Goal: Task Accomplishment & Management: Use online tool/utility

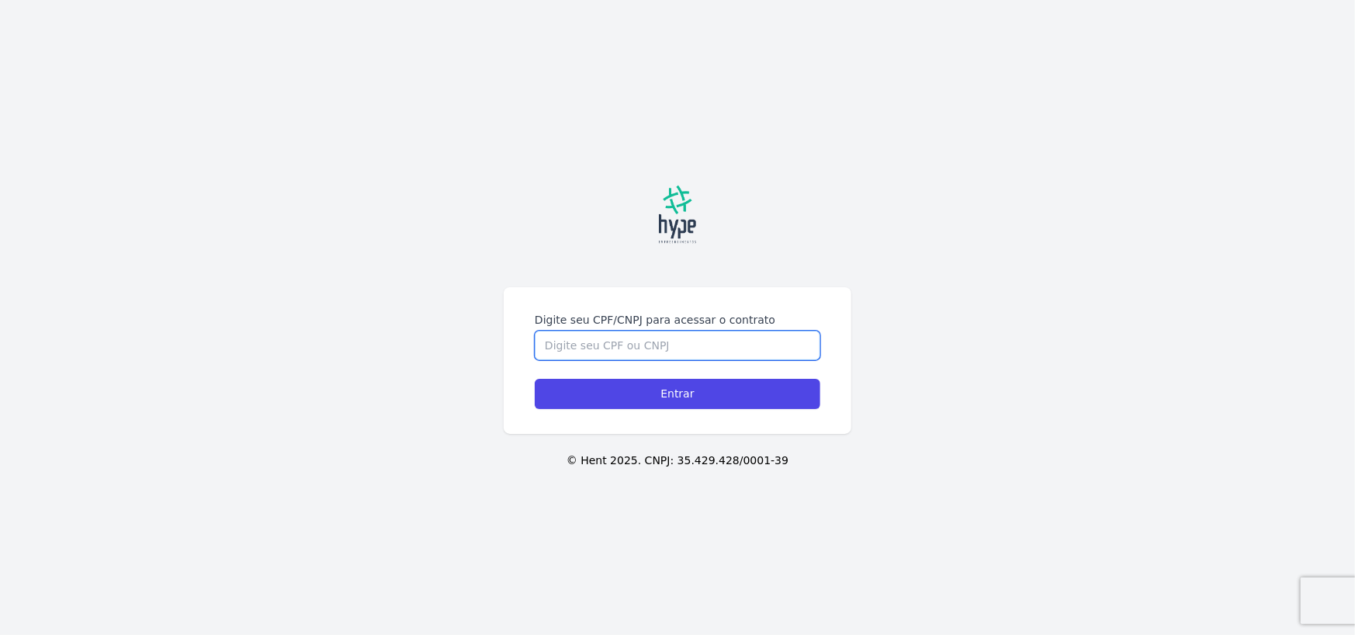
click at [671, 336] on input "Digite seu CPF/CNPJ para acessar o contrato" at bounding box center [678, 345] width 286 height 29
type input "06494028802"
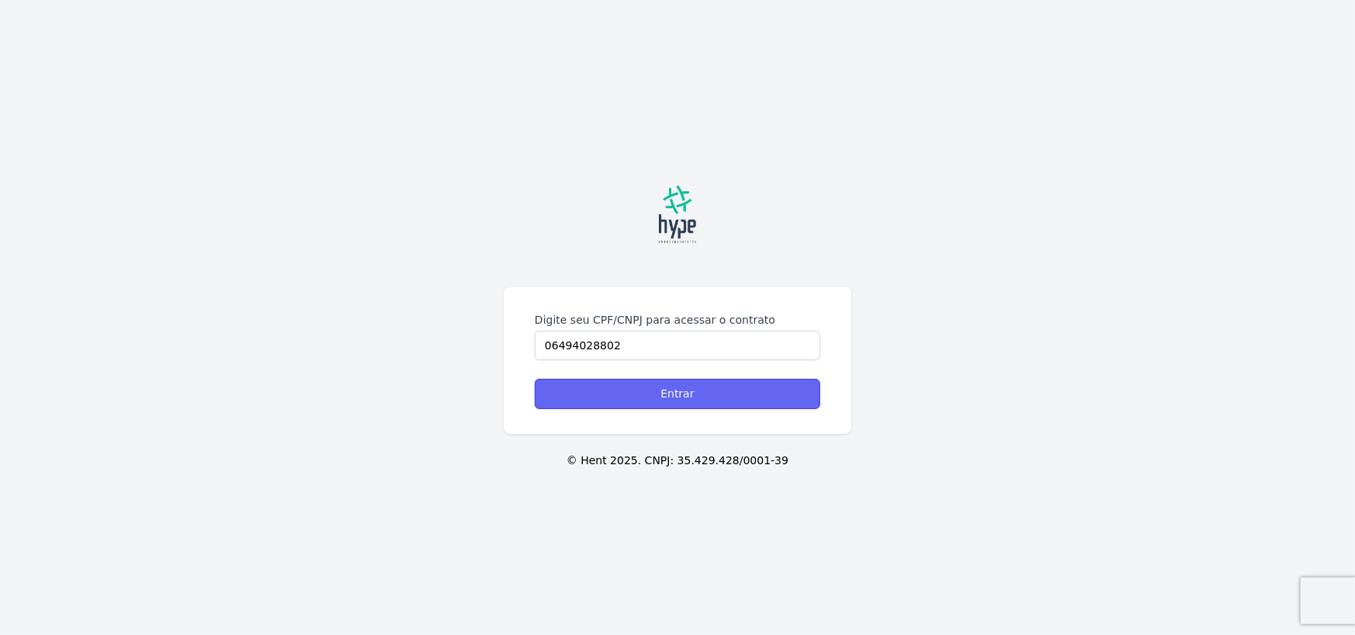
click at [674, 398] on input "Entrar" at bounding box center [678, 394] width 286 height 30
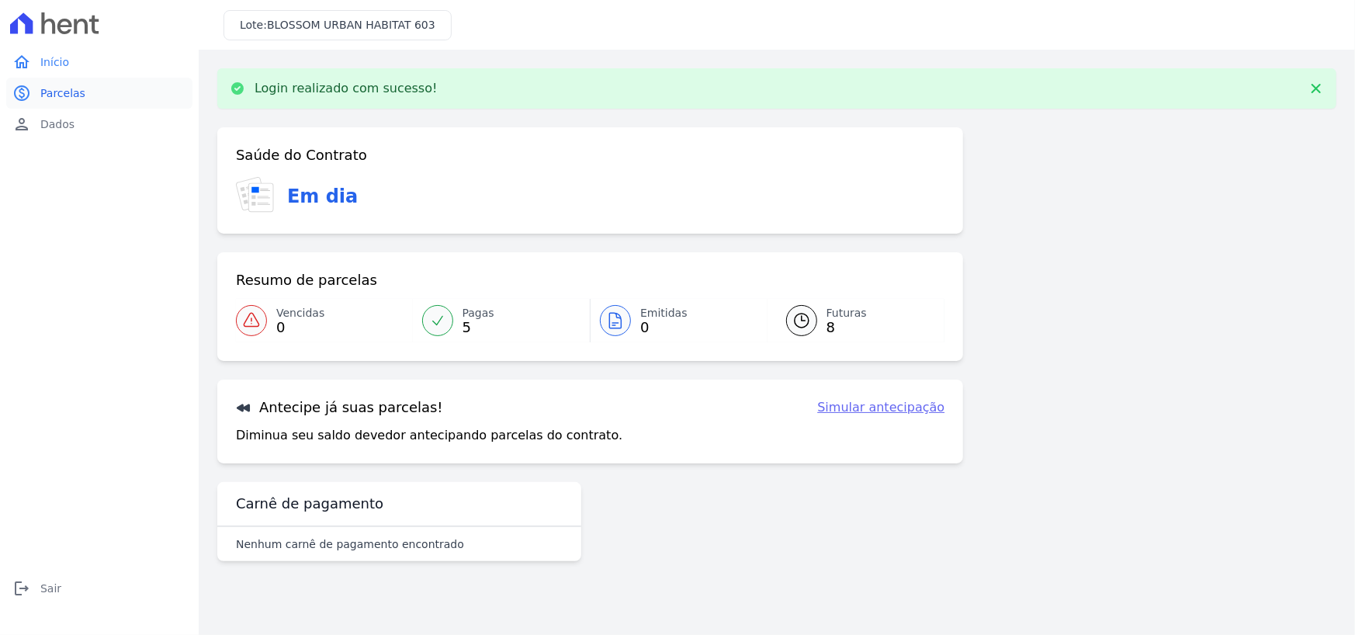
click at [55, 95] on span "Parcelas" at bounding box center [62, 93] width 45 height 16
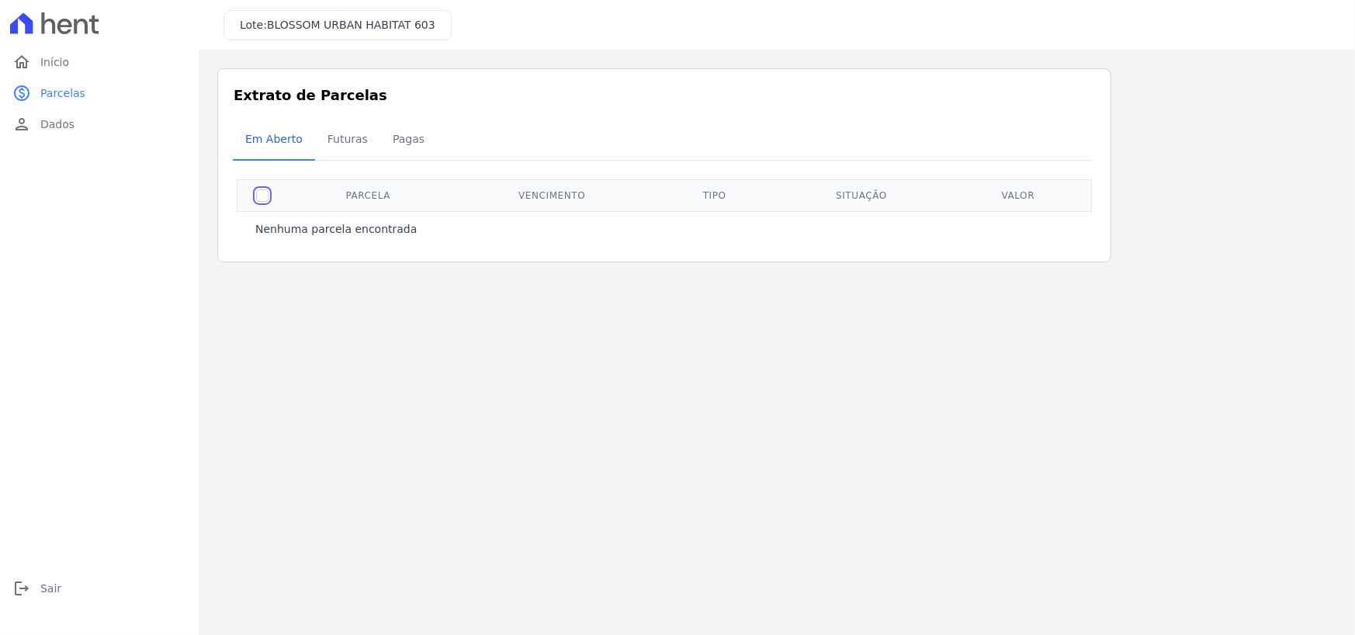
click at [262, 198] on input "checkbox" at bounding box center [262, 195] width 12 height 12
checkbox input "true"
click at [345, 137] on span "Futuras" at bounding box center [347, 138] width 59 height 31
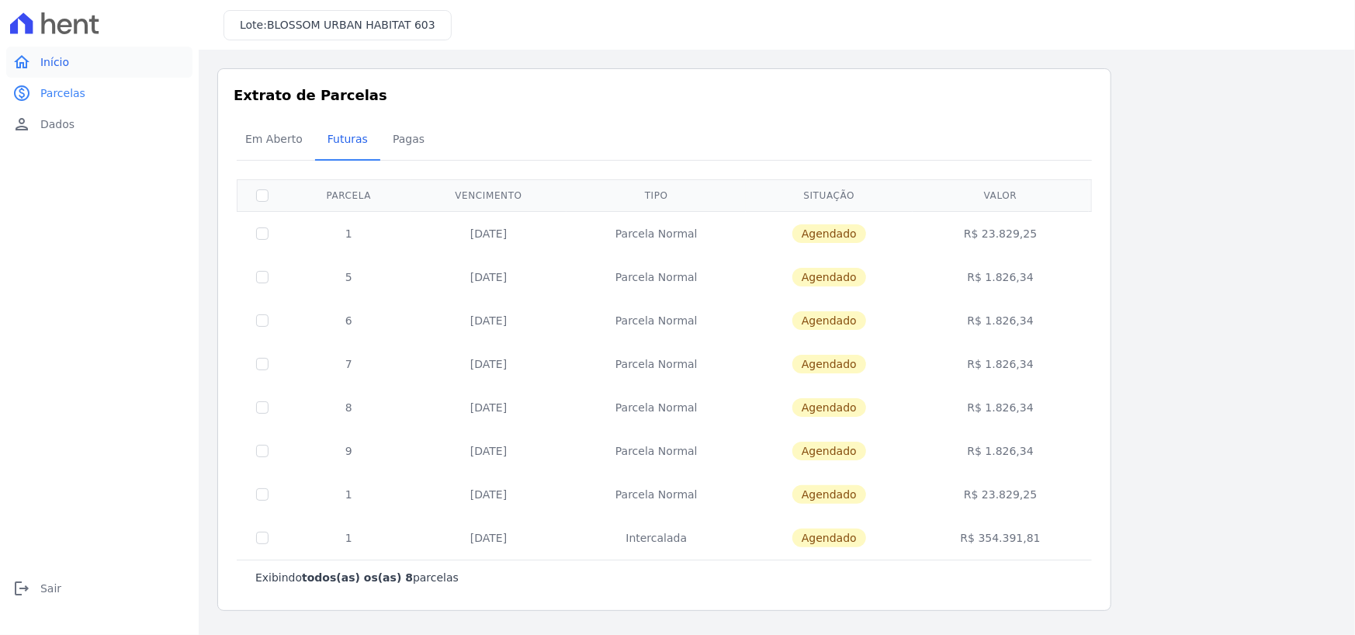
click at [55, 62] on span "Início" at bounding box center [54, 62] width 29 height 16
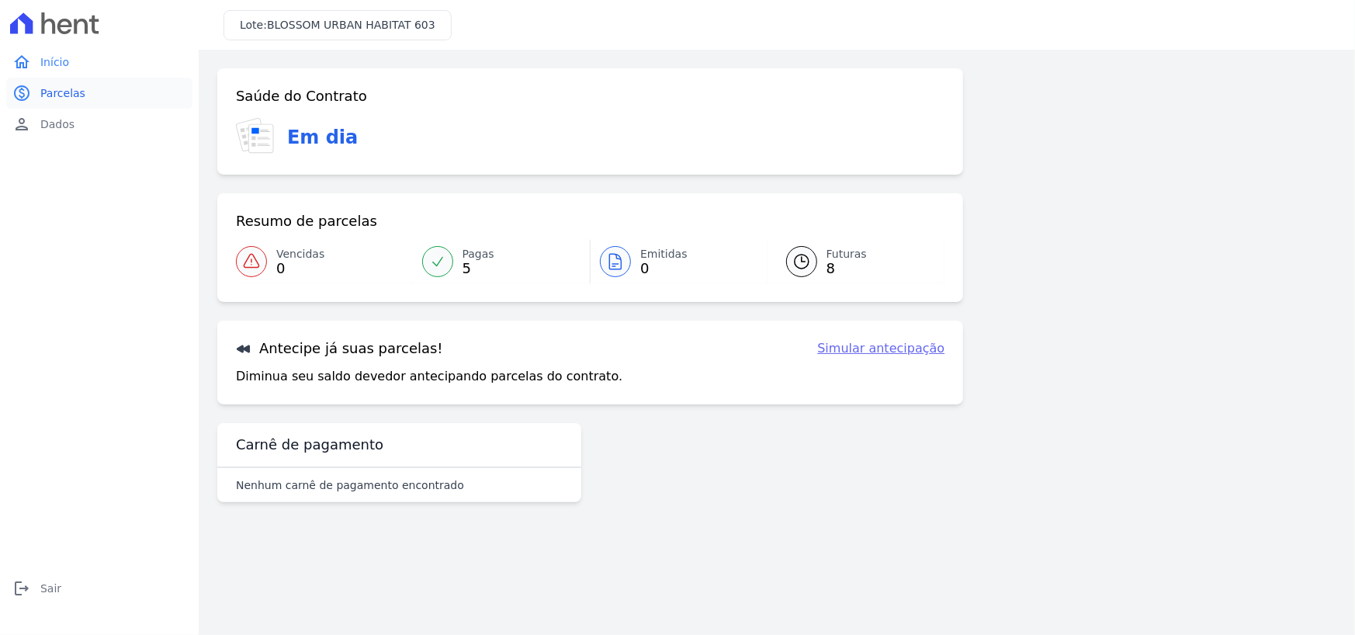
click at [57, 95] on span "Parcelas" at bounding box center [62, 93] width 45 height 16
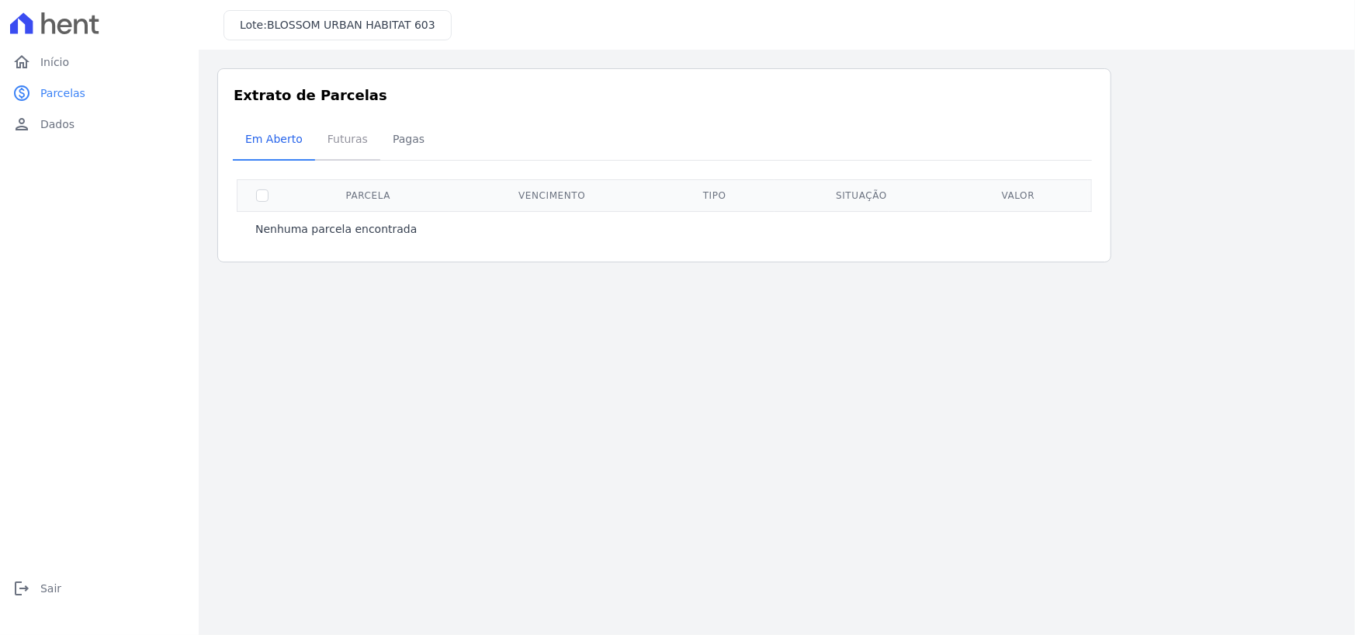
click at [340, 141] on span "Futuras" at bounding box center [347, 138] width 59 height 31
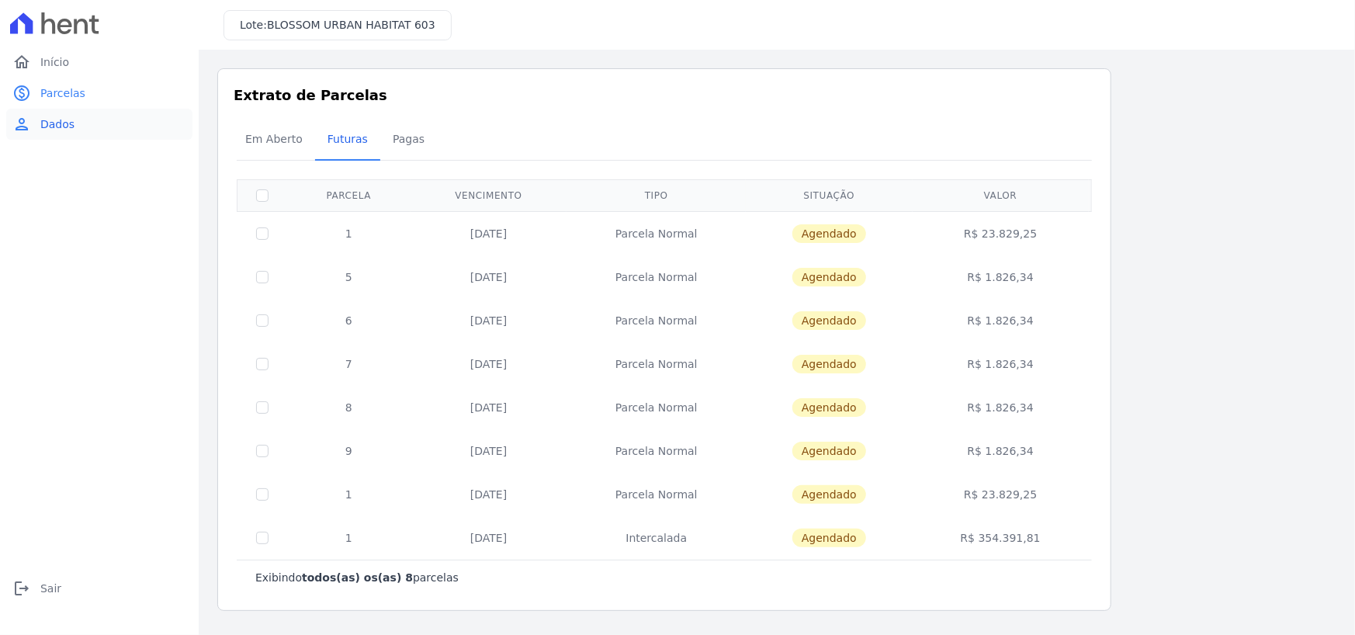
click at [60, 124] on span "Dados" at bounding box center [57, 124] width 34 height 16
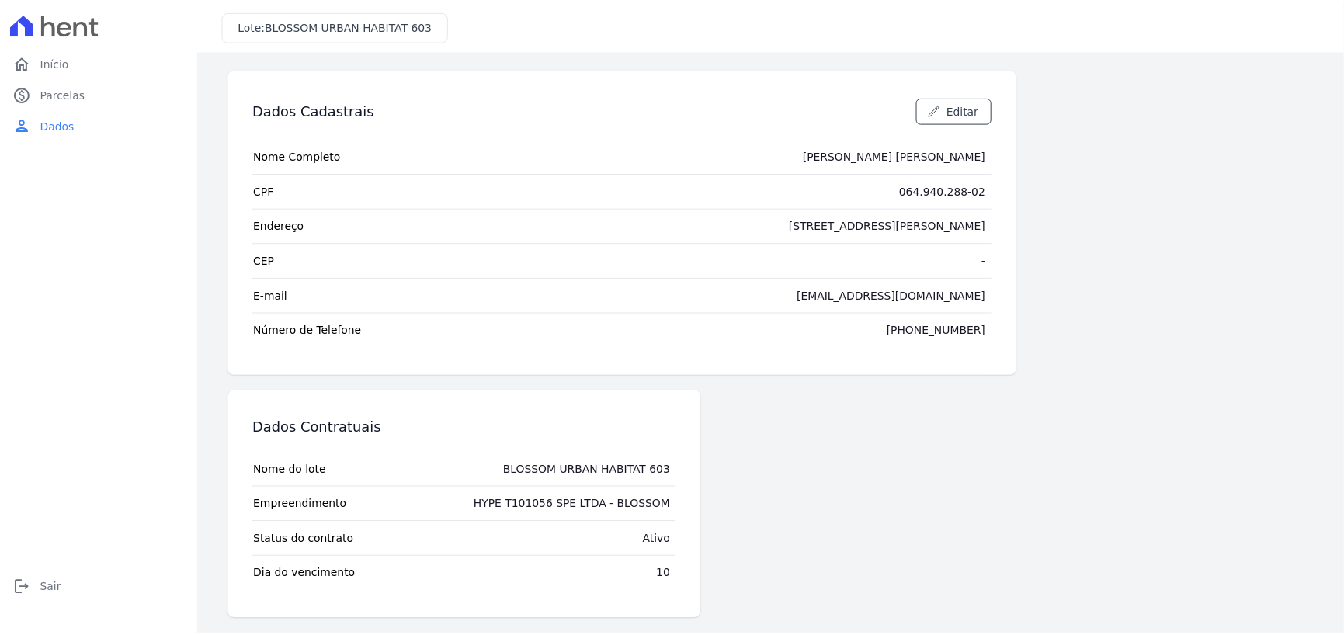
scroll to position [2, 0]
click at [55, 61] on span "Início" at bounding box center [54, 62] width 29 height 16
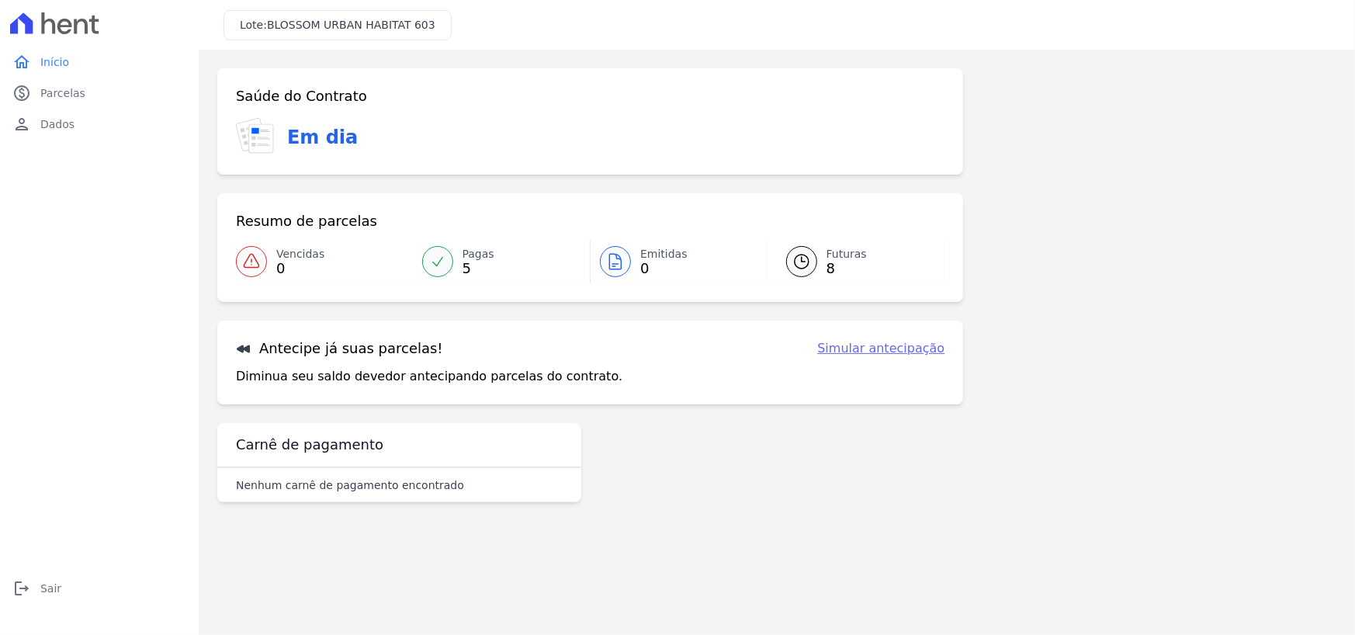
click at [860, 345] on link "Simular antecipação" at bounding box center [880, 348] width 127 height 19
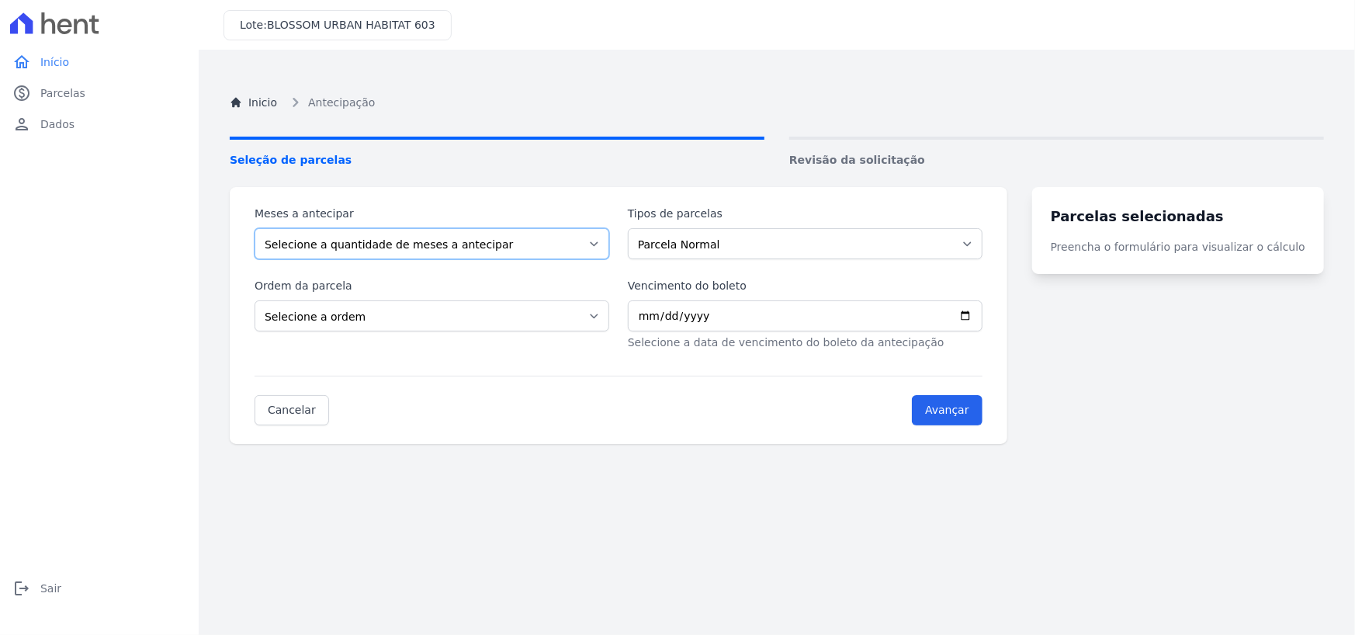
click at [503, 244] on select "Selecione a quantidade de meses a antecipar 1 2 3 4 5 6 7 8 9 10 11 12 13 14 15…" at bounding box center [432, 243] width 355 height 31
select select "1"
click at [255, 228] on select "Selecione a quantidade de meses a antecipar 1 2 3 4 5 6 7 8 9 10 11 12 13 14 15…" at bounding box center [432, 243] width 355 height 31
click at [751, 243] on select "Parcela Normal Intercalada" at bounding box center [805, 243] width 355 height 31
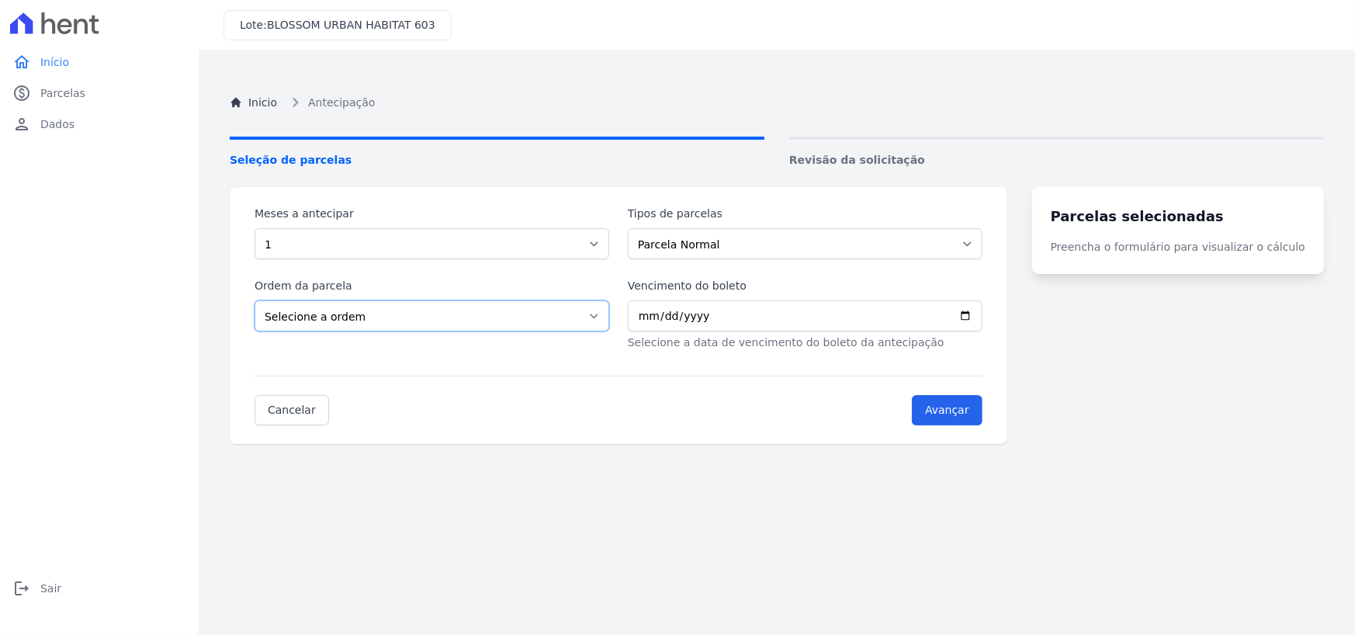
click at [362, 317] on select "Selecione a ordem Últimas parcelas Primeiras parcelas" at bounding box center [432, 315] width 355 height 31
select select "beginning"
click at [255, 300] on select "Selecione a ordem Últimas parcelas Primeiras parcelas" at bounding box center [432, 315] width 355 height 31
click at [983, 314] on input "Vencimento do boleto" at bounding box center [805, 315] width 355 height 31
type input "2025-11-10"
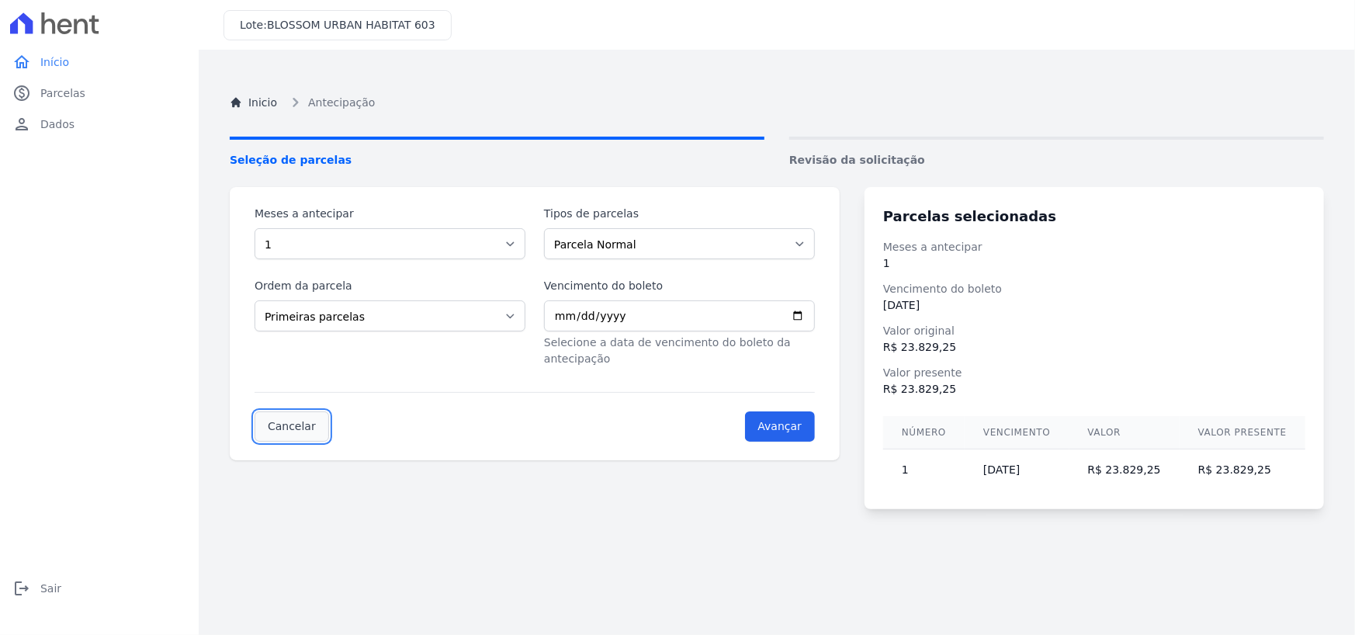
click at [293, 416] on link "Cancelar" at bounding box center [292, 426] width 75 height 30
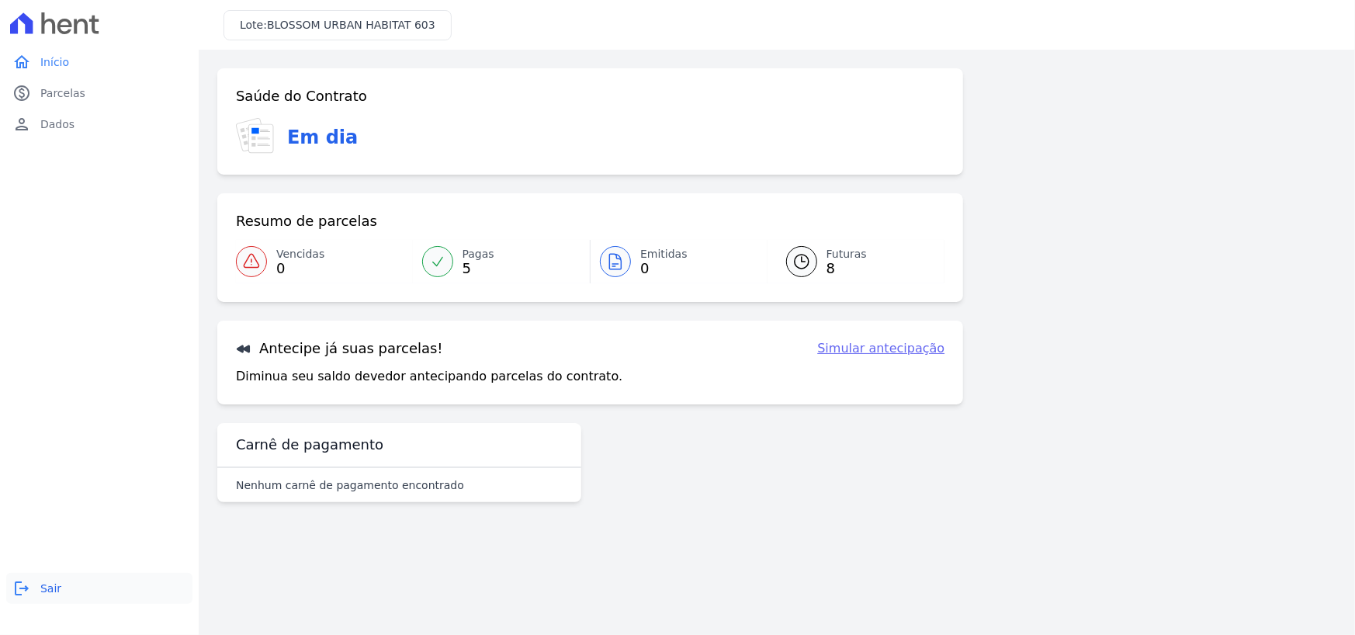
click at [51, 587] on span "Sair" at bounding box center [50, 589] width 21 height 16
